Goal: Find specific page/section: Find specific page/section

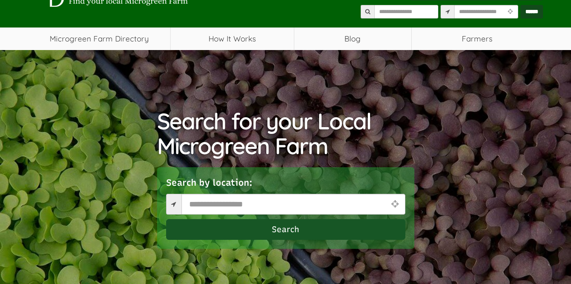
scroll to position [111, 0]
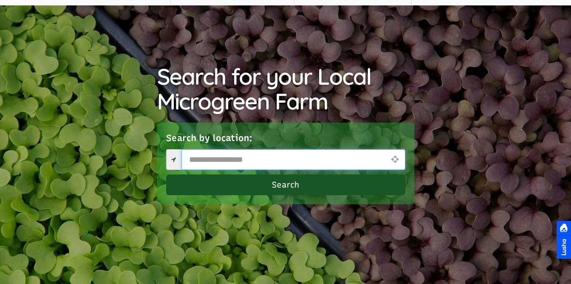
click at [259, 165] on input "text" at bounding box center [293, 159] width 224 height 21
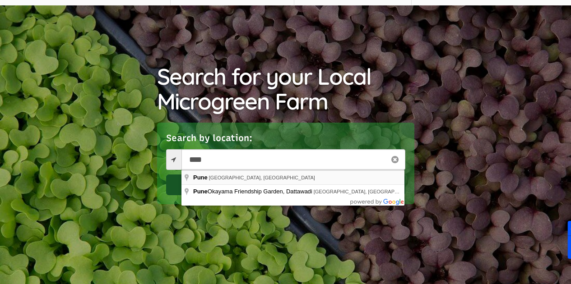
type input "**********"
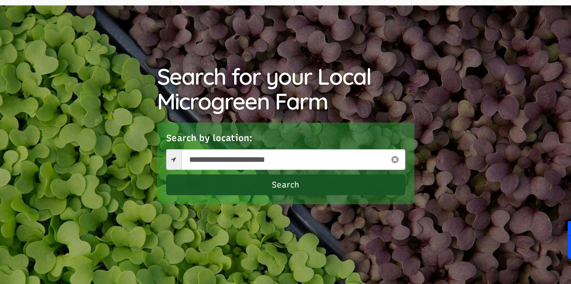
click at [256, 182] on button "Search" at bounding box center [285, 185] width 239 height 21
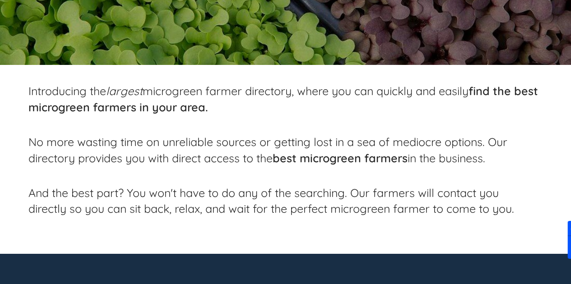
scroll to position [344, 0]
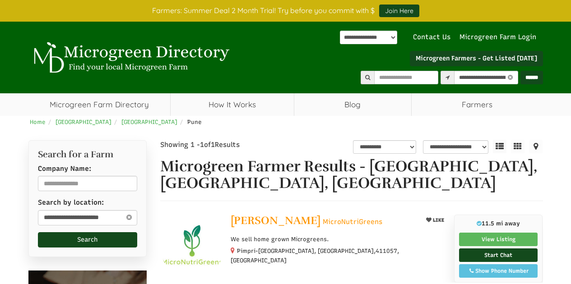
select select "********"
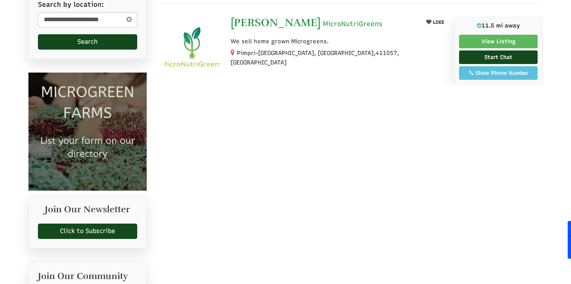
scroll to position [200, 0]
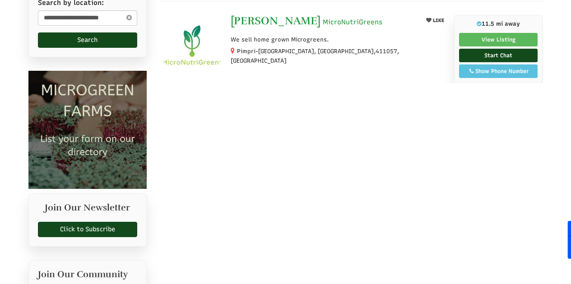
click at [279, 21] on span "Sarah Kolatkar" at bounding box center [276, 21] width 90 height 14
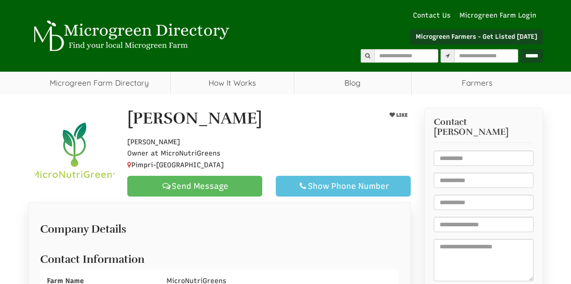
select select "Language Translate Widget"
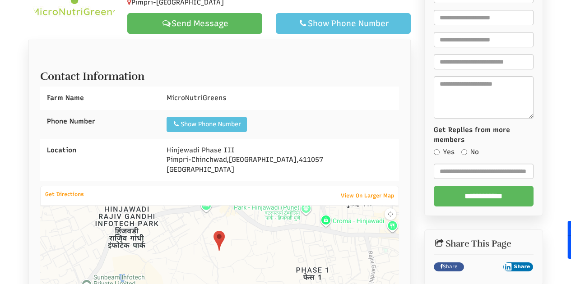
scroll to position [184, 0]
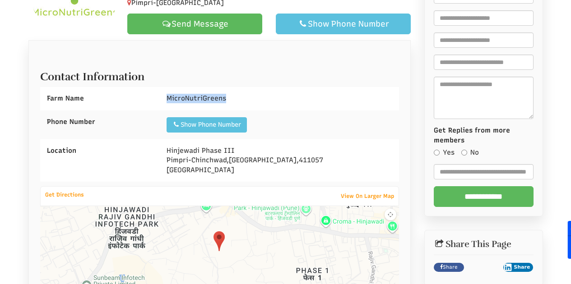
drag, startPoint x: 225, startPoint y: 104, endPoint x: 162, endPoint y: 102, distance: 62.8
click at [162, 102] on div "MicroNutriGreens" at bounding box center [279, 98] width 239 height 23
